Goal: Task Accomplishment & Management: Manage account settings

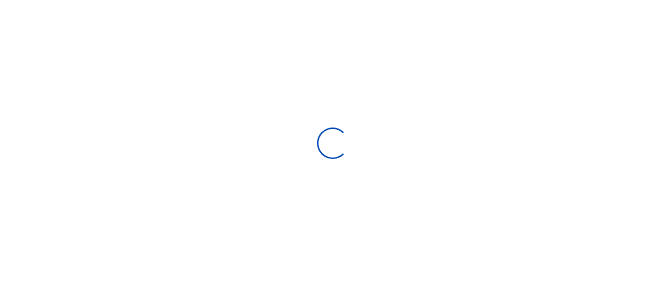
scroll to position [8, 8]
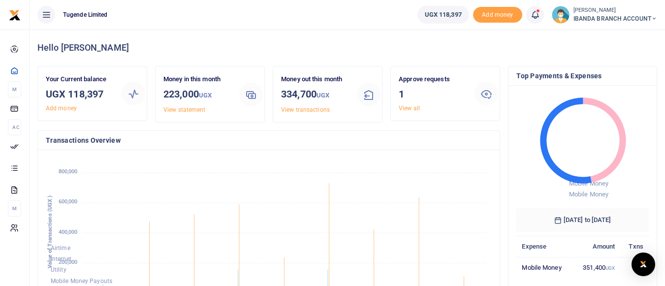
click at [488, 96] on icon at bounding box center [486, 94] width 12 height 12
click at [486, 92] on icon at bounding box center [486, 94] width 12 height 12
click at [486, 94] on icon at bounding box center [486, 94] width 12 height 12
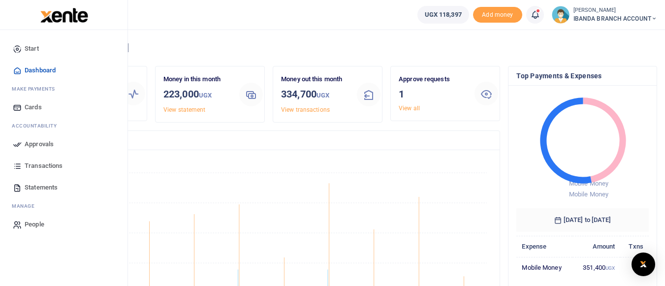
click at [26, 143] on span "Approvals" at bounding box center [39, 144] width 29 height 10
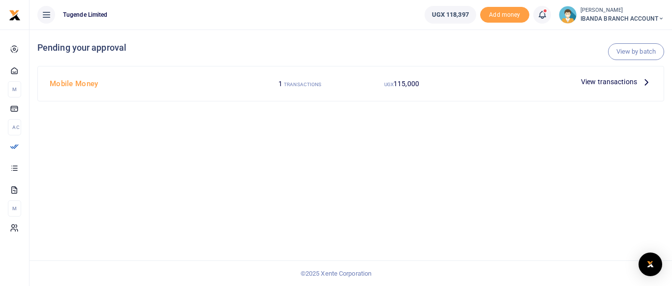
click at [643, 81] on icon at bounding box center [646, 81] width 11 height 11
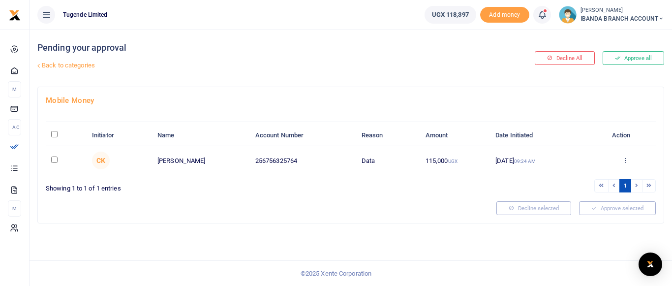
click at [55, 159] on input "checkbox" at bounding box center [54, 159] width 6 height 6
checkbox input "true"
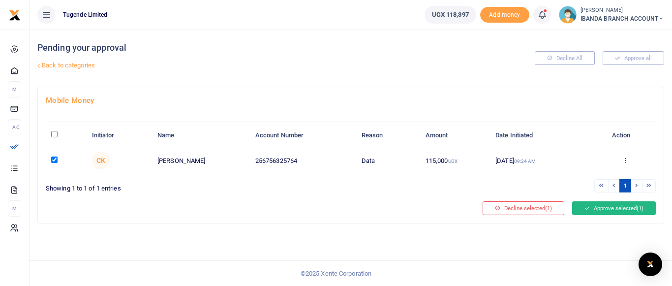
click at [623, 207] on button "Approve selected (1)" at bounding box center [614, 208] width 84 height 14
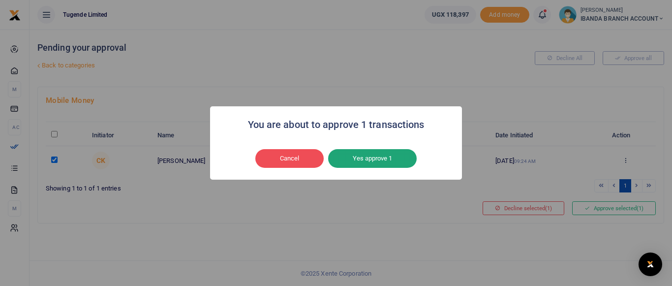
click at [358, 153] on button "Yes approve 1" at bounding box center [372, 158] width 89 height 19
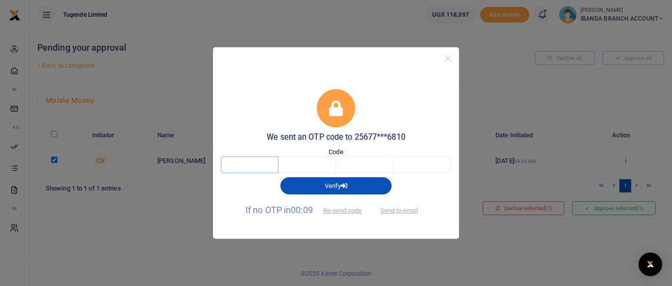
click at [258, 165] on input "text" at bounding box center [250, 164] width 58 height 17
type input "3"
type input "2"
type input "8"
type input "1"
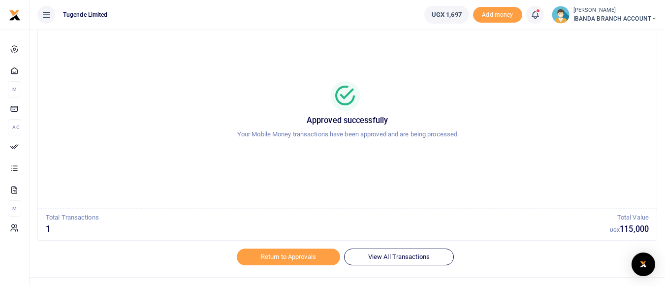
scroll to position [52, 0]
